Goal: Task Accomplishment & Management: Manage account settings

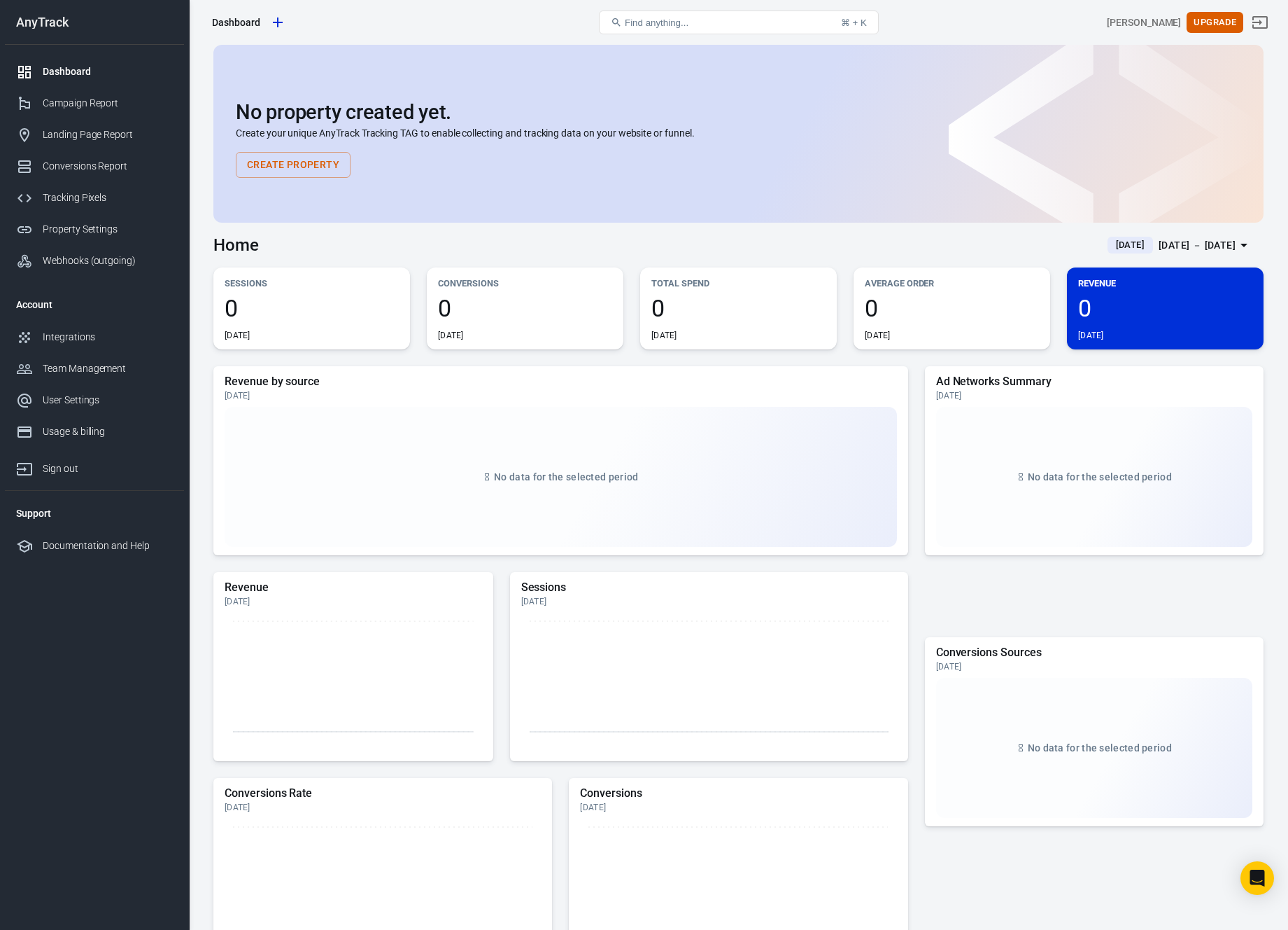
click at [38, 303] on li "Account" at bounding box center [95, 304] width 179 height 34
click at [79, 69] on div "Dashboard" at bounding box center [107, 72] width 130 height 15
click at [277, 25] on icon "Create new property" at bounding box center [278, 22] width 10 height 10
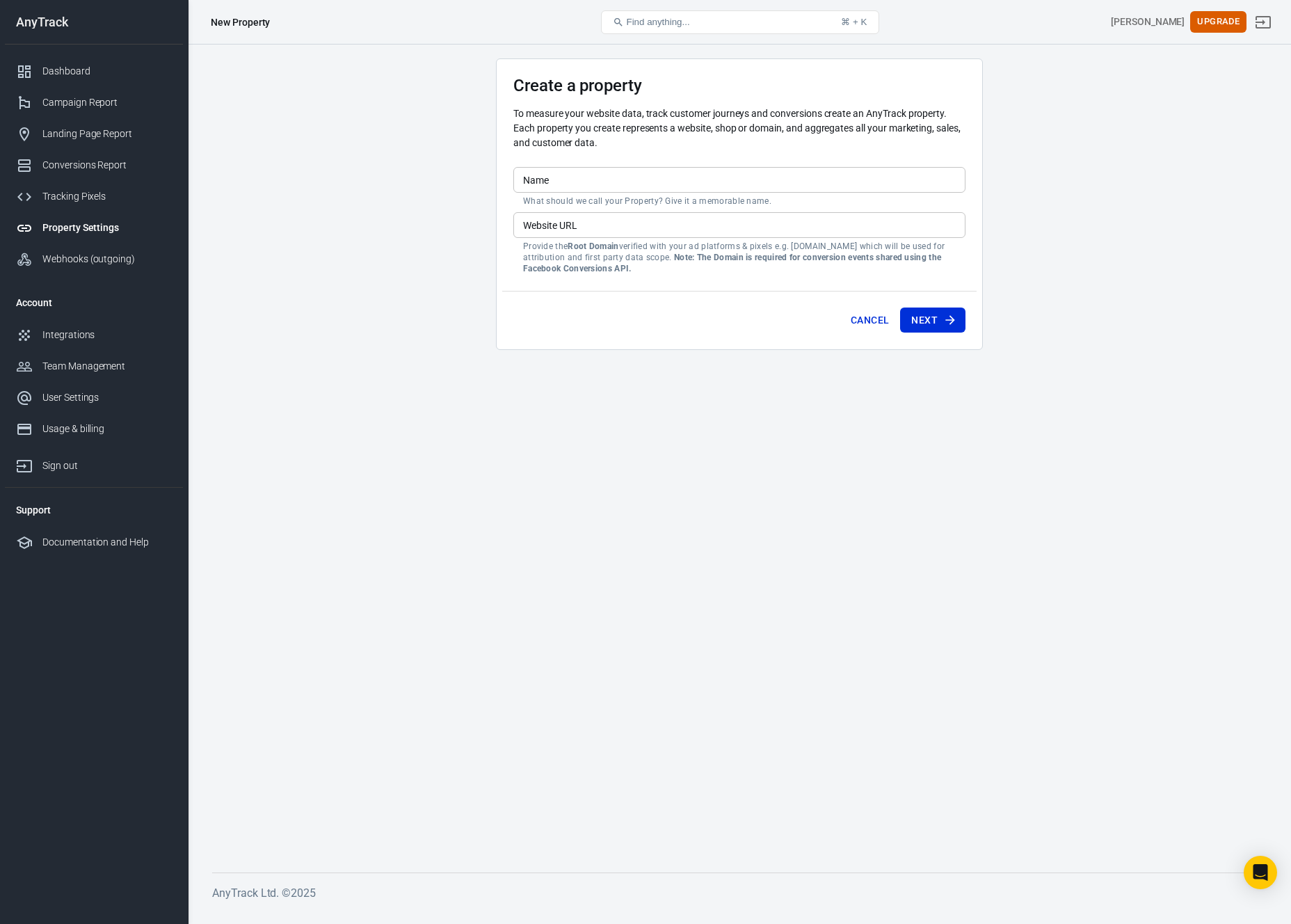
click at [261, 20] on div "New Property" at bounding box center [240, 22] width 59 height 14
click at [90, 61] on link "Dashboard" at bounding box center [94, 71] width 178 height 31
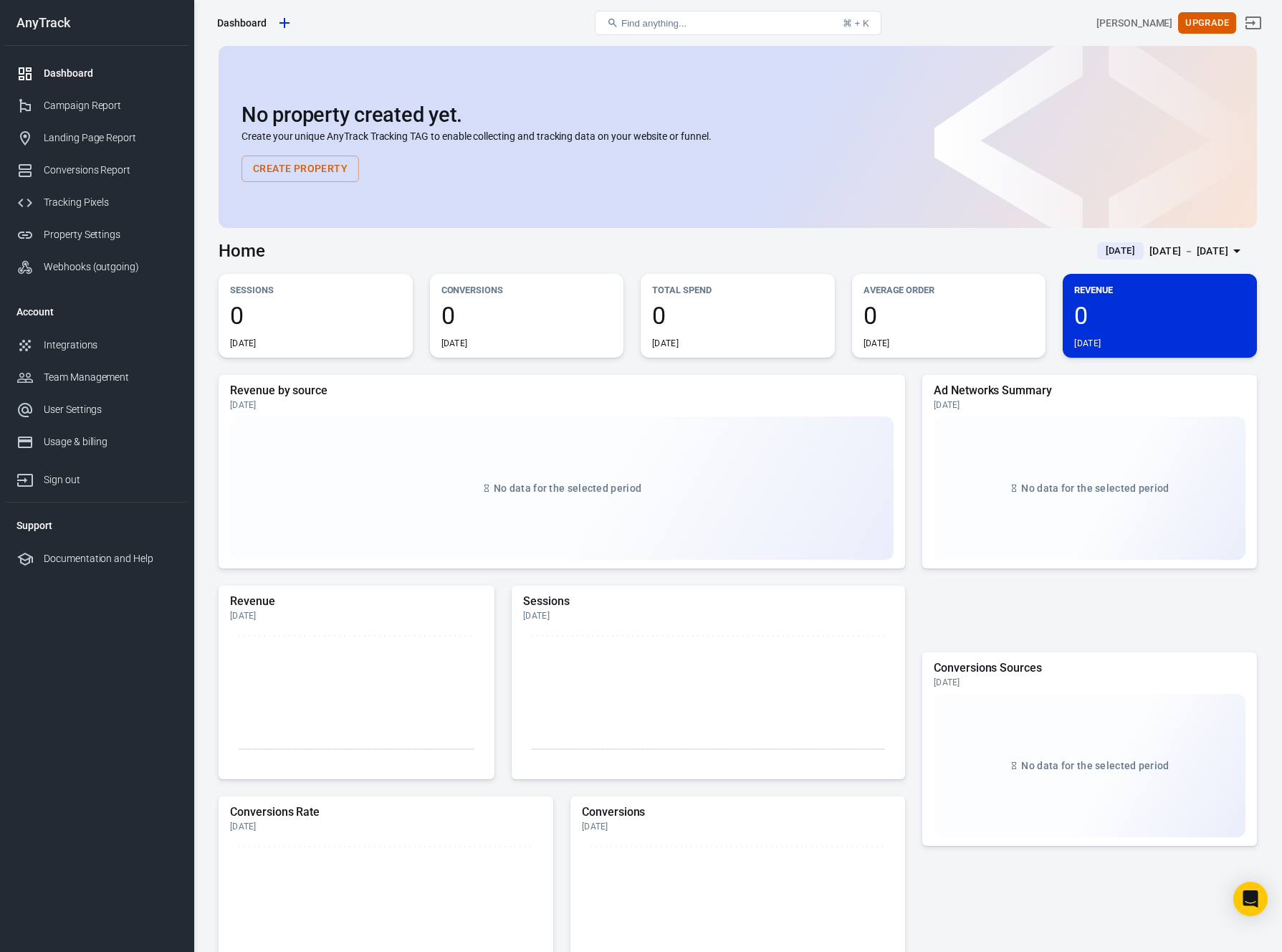
click at [813, 443] on div "No data for the selected period" at bounding box center [561, 488] width 663 height 144
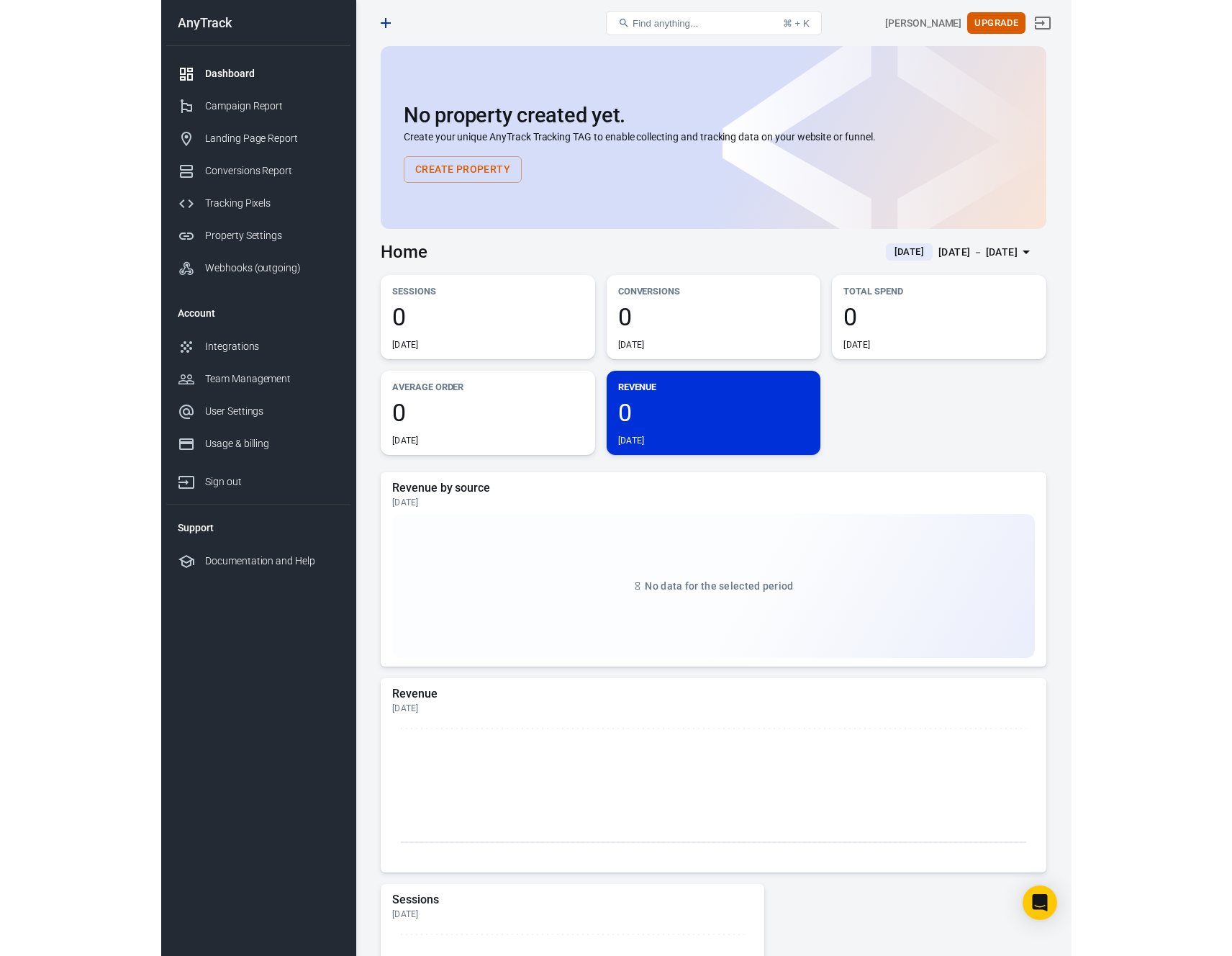
scroll to position [8, 0]
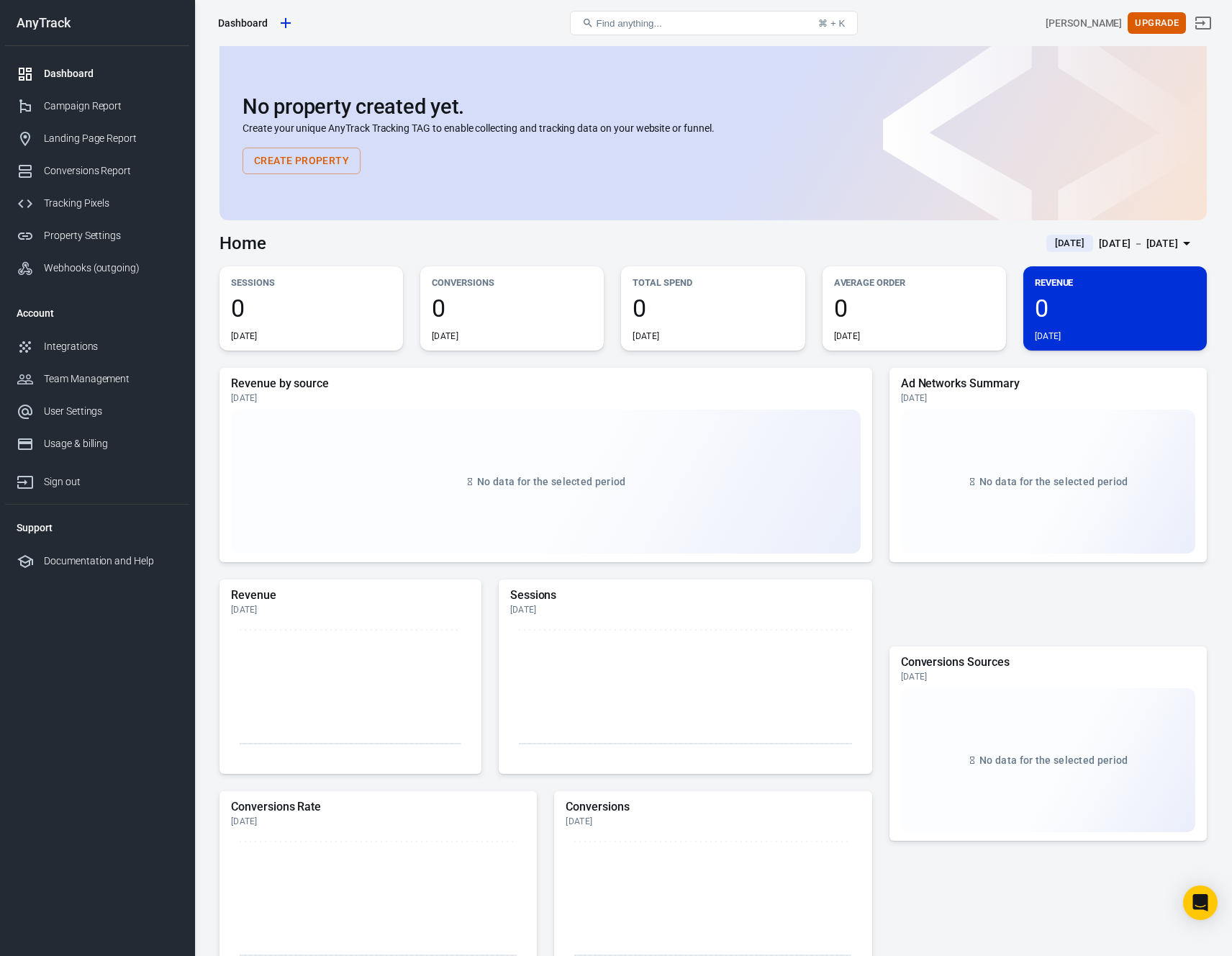
click at [875, 561] on div "Revenue by source Today No data for the selected period Revenue Today Sessions …" at bounding box center [713, 731] width 987 height 727
